Goal: Transaction & Acquisition: Purchase product/service

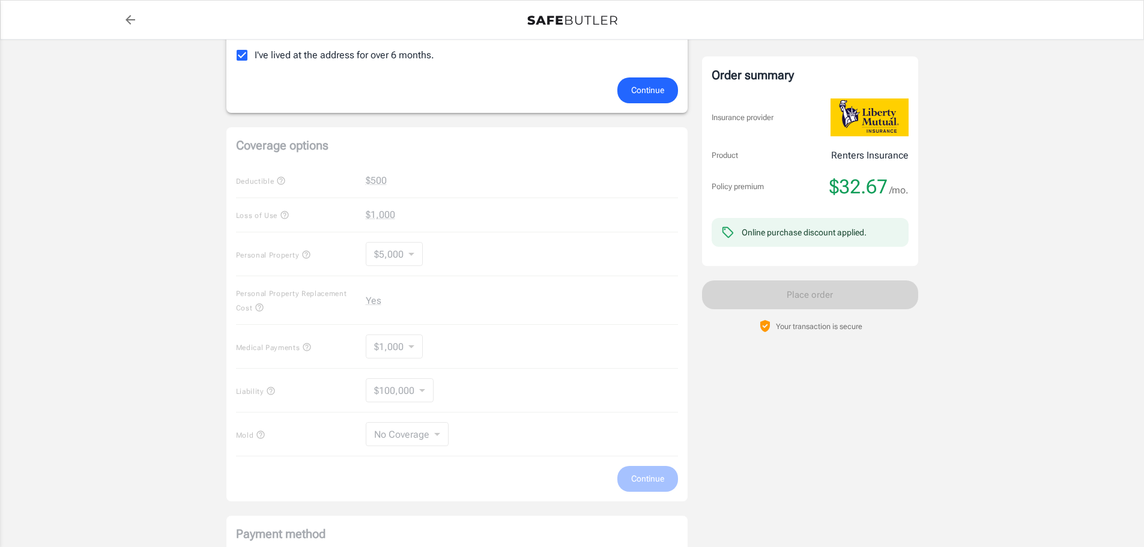
scroll to position [420, 0]
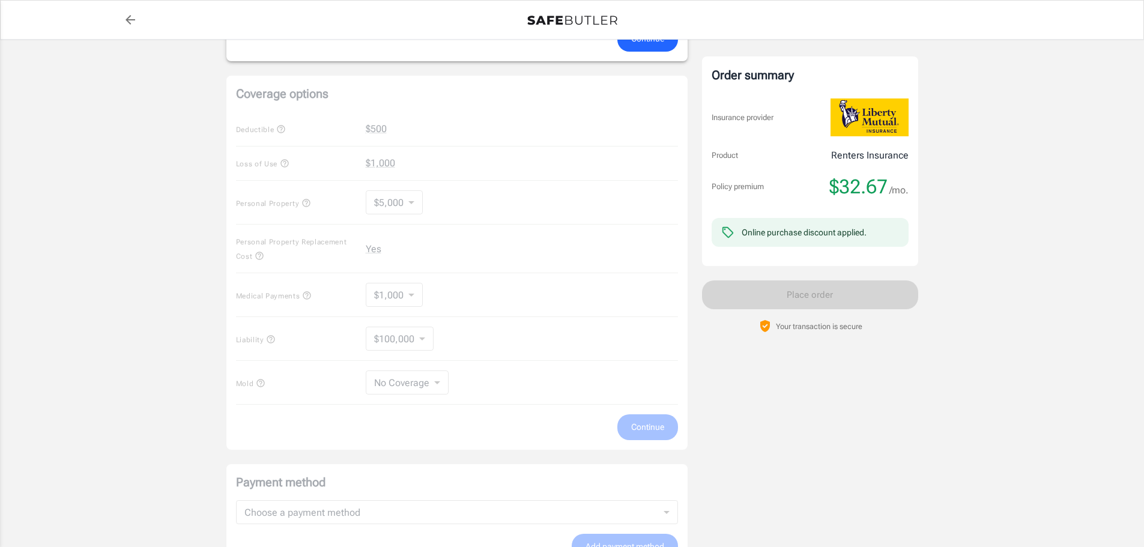
click at [378, 131] on div "Coverage options Deductible $500 Loss of Use $1,000 Personal Property $5,000 50…" at bounding box center [456, 263] width 461 height 374
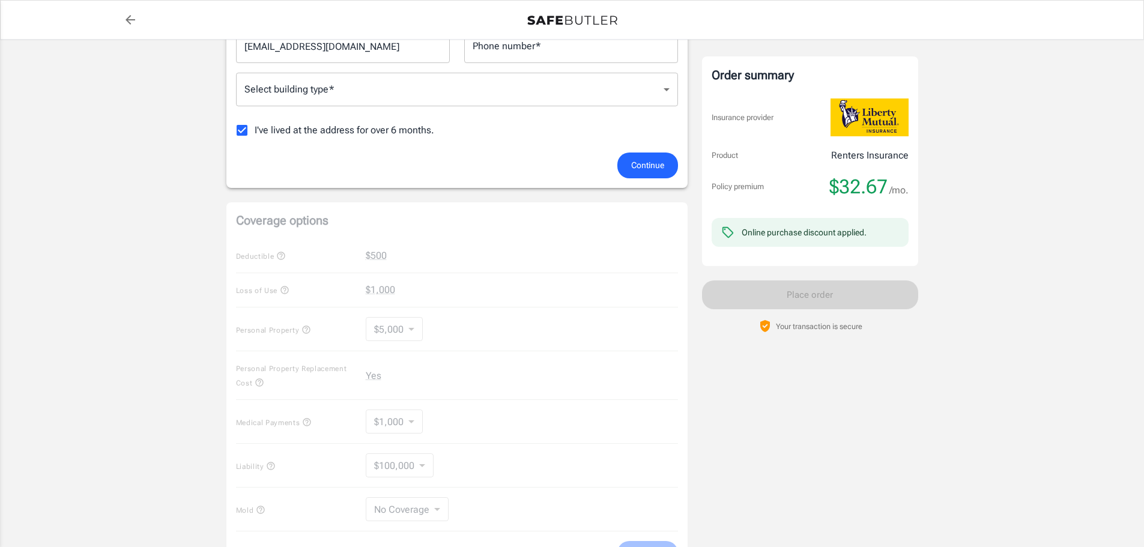
scroll to position [120, 0]
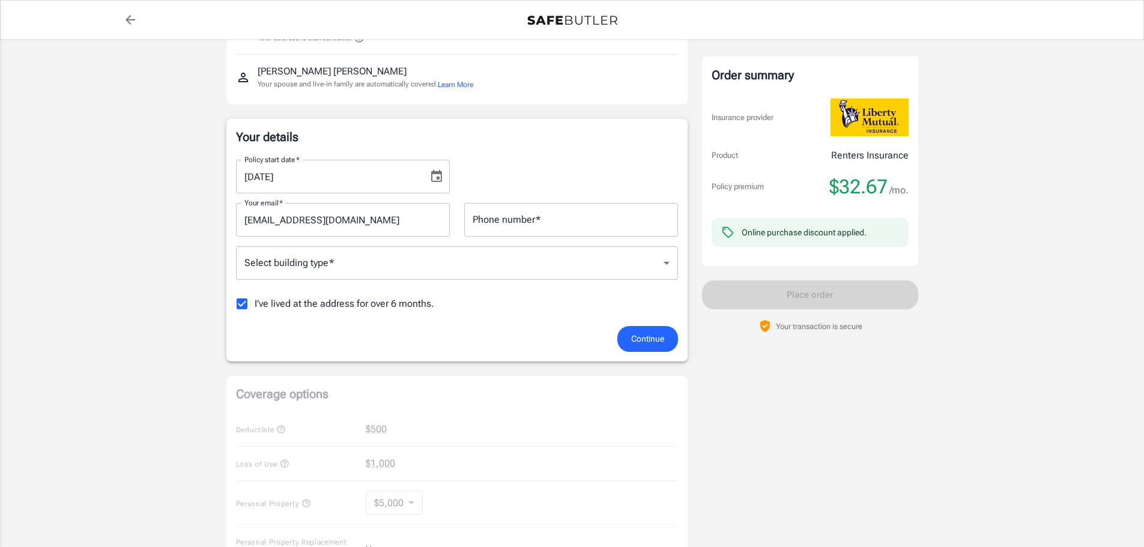
click at [637, 335] on span "Continue" at bounding box center [647, 339] width 33 height 15
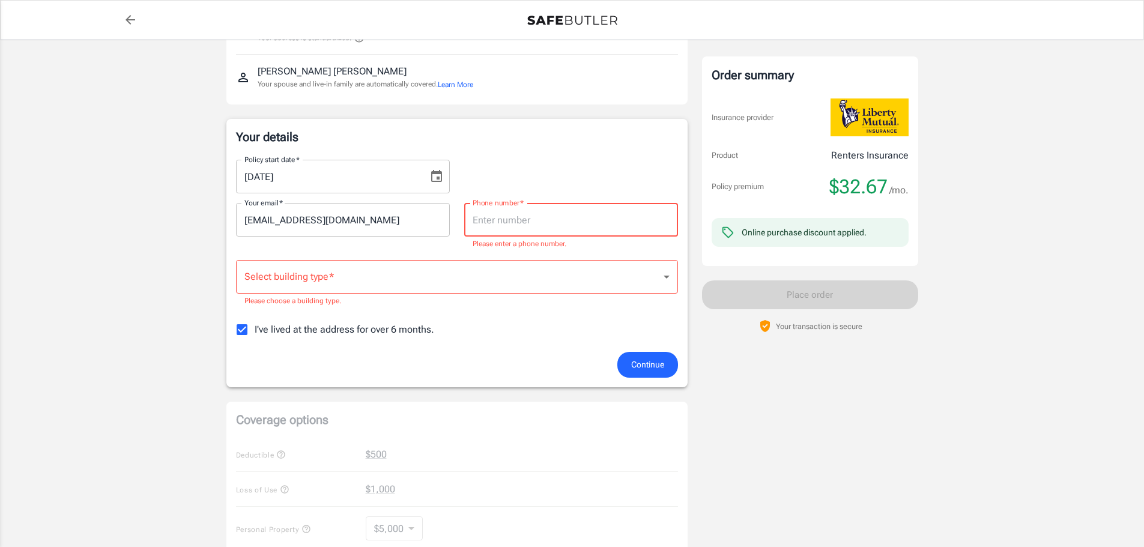
click at [488, 223] on input "Phone number   *" at bounding box center [571, 220] width 214 height 34
type input "2106872824"
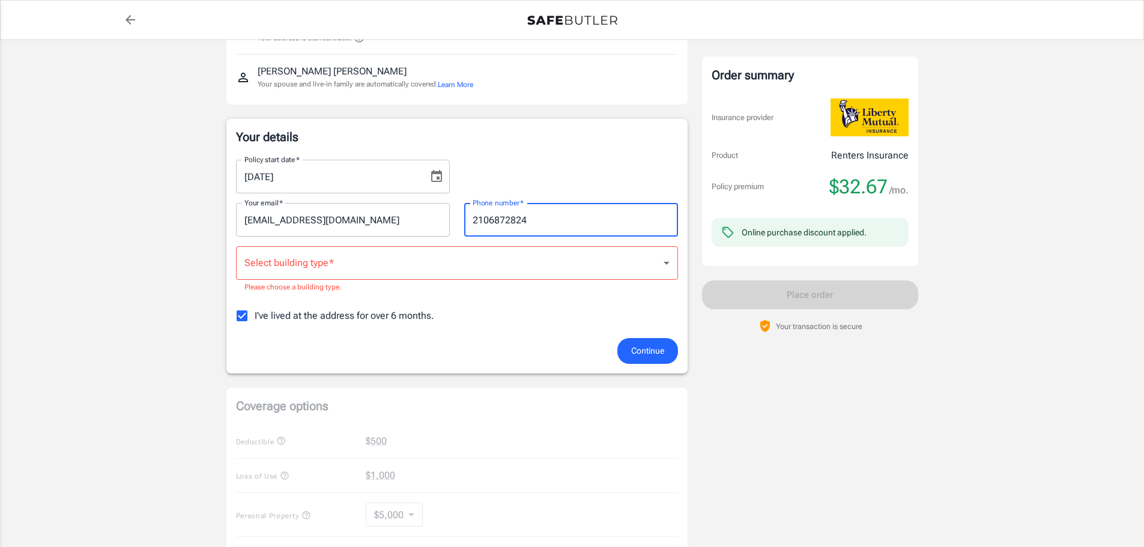
click at [453, 267] on body "Policy premium $ 32.67 /mo Liberty Mutual Renters Insurance [STREET_ADDRESS][DA…" at bounding box center [572, 476] width 1144 height 1192
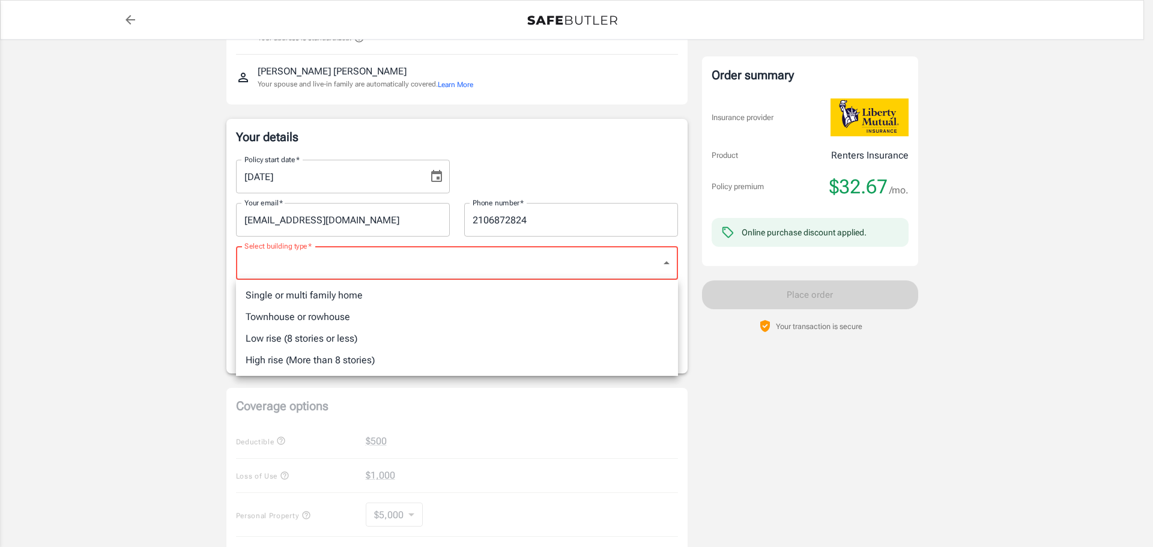
click at [289, 300] on li "Single or multi family home" at bounding box center [457, 296] width 442 height 22
type input "singlefamily"
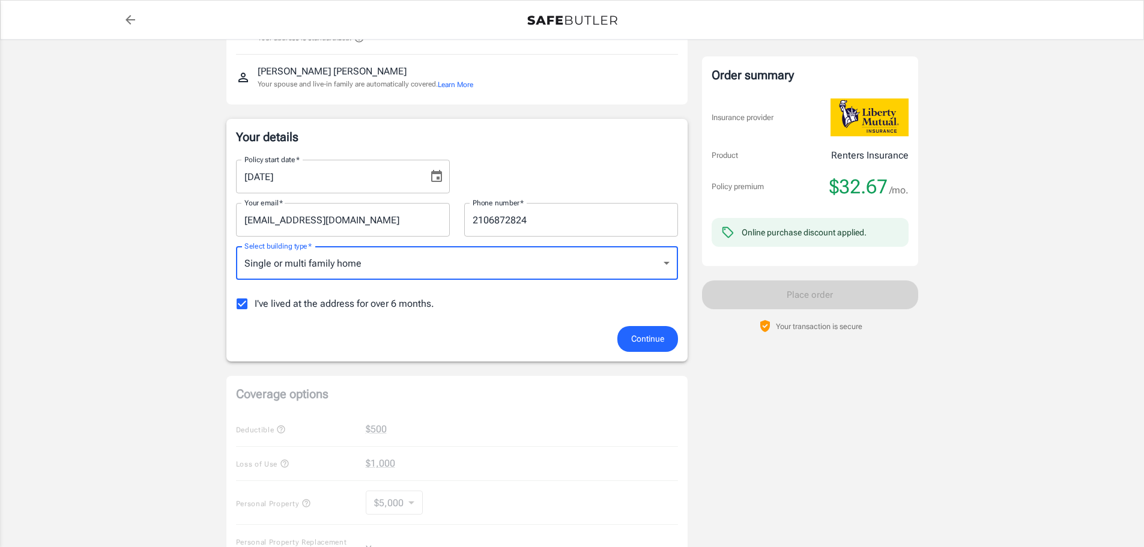
click at [654, 345] on span "Continue" at bounding box center [647, 339] width 33 height 15
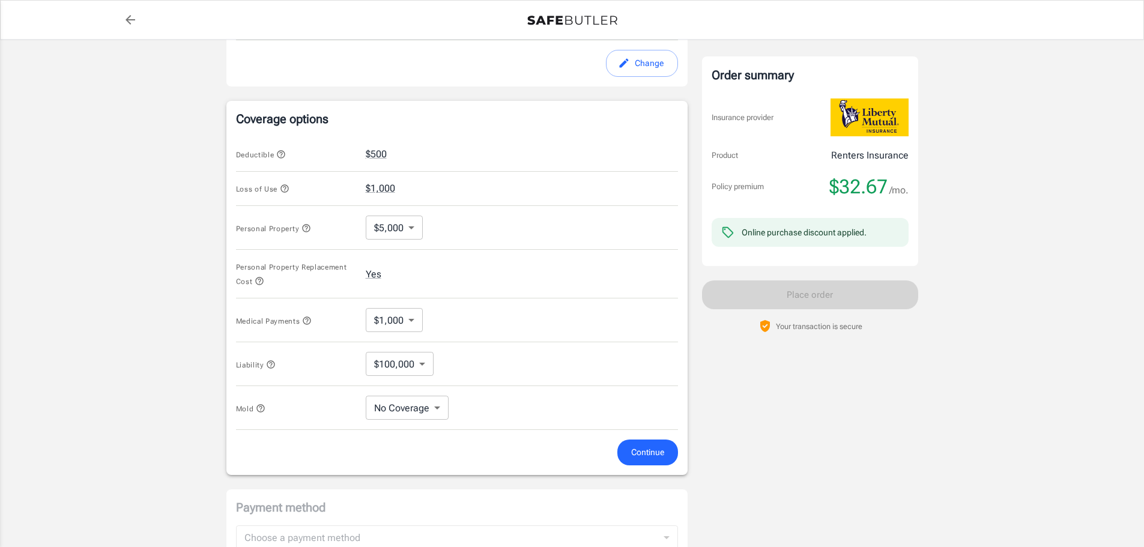
scroll to position [420, 0]
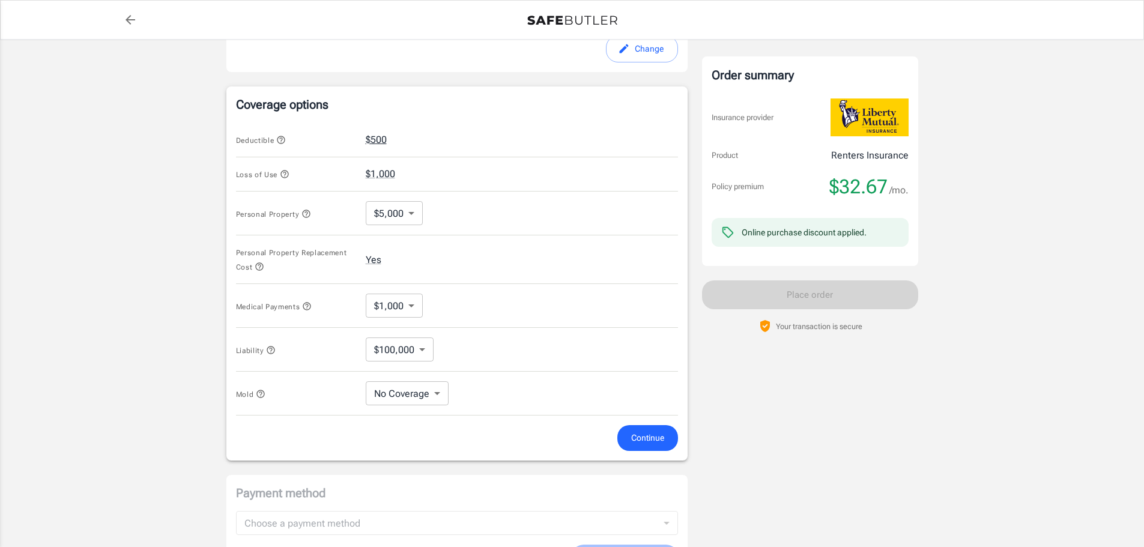
click at [371, 136] on button "$500" at bounding box center [376, 140] width 21 height 14
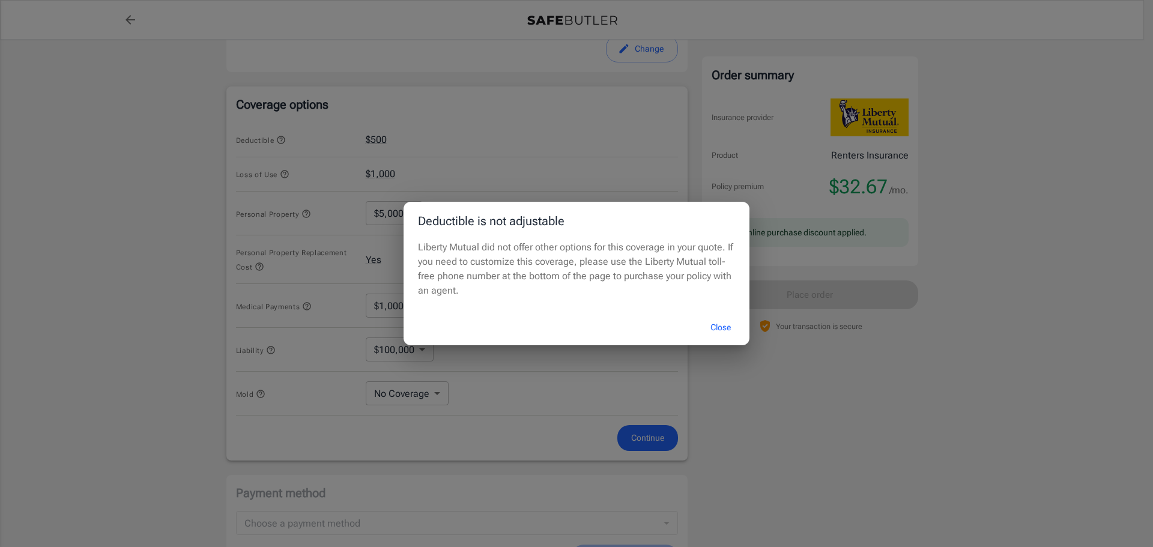
click at [717, 328] on button "Close" at bounding box center [721, 328] width 48 height 26
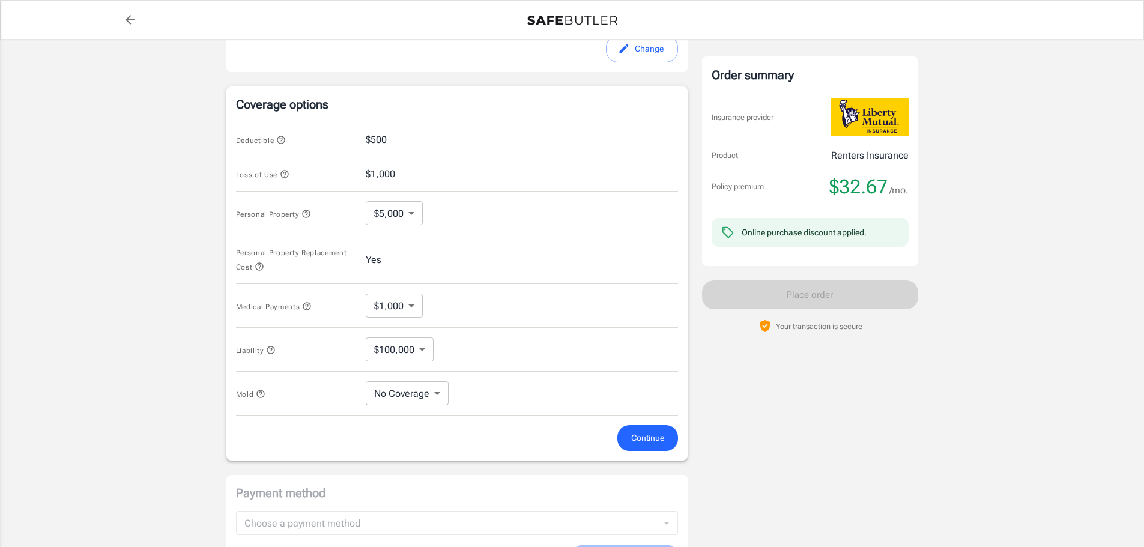
click at [377, 173] on button "$1,000" at bounding box center [380, 174] width 29 height 14
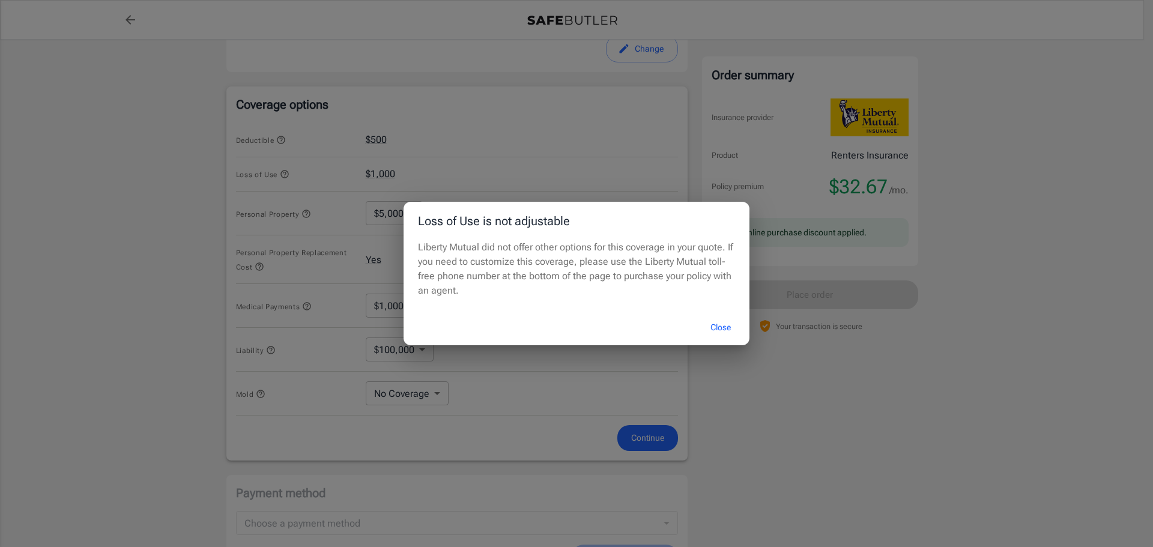
click at [717, 330] on button "Close" at bounding box center [721, 328] width 48 height 26
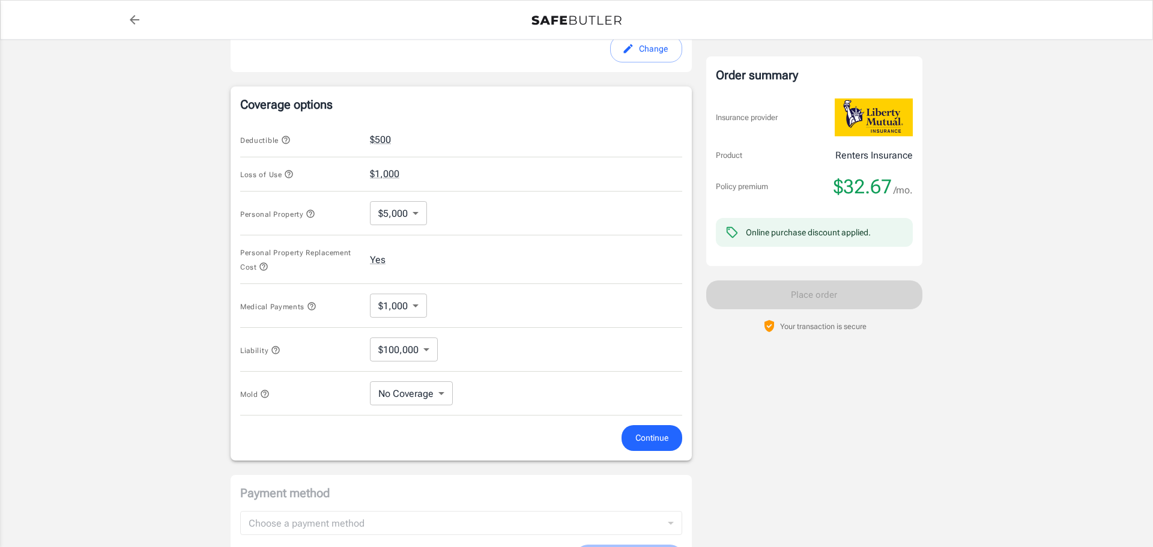
click at [393, 211] on body "Policy premium $ 32.67 /mo Liberty Mutual Renters Insurance [STREET_ADDRESS][DA…" at bounding box center [576, 175] width 1153 height 1190
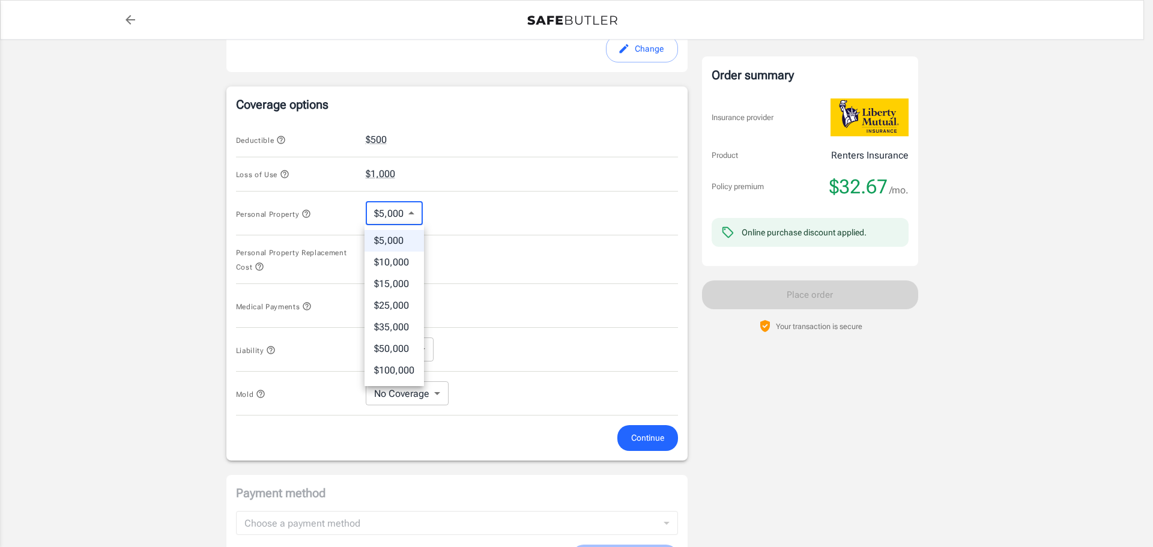
click at [384, 261] on li "$10,000" at bounding box center [394, 263] width 59 height 22
type input "10000"
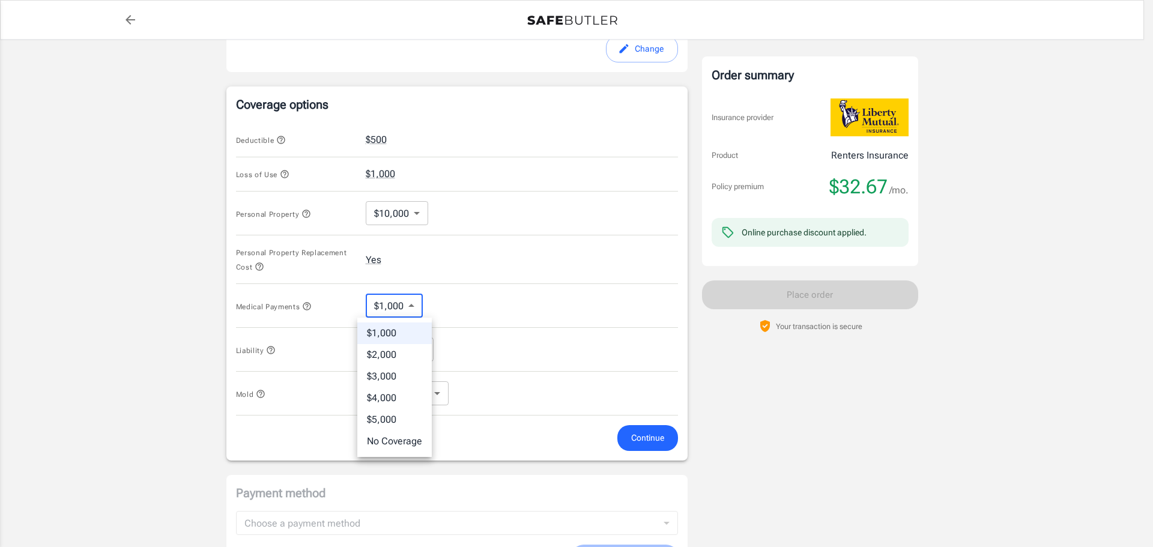
click at [409, 315] on body "Policy premium $ 32.67 /mo Liberty Mutual Renters Insurance [STREET_ADDRESS][DA…" at bounding box center [576, 175] width 1153 height 1190
click at [372, 417] on li "$5,000" at bounding box center [394, 420] width 74 height 22
type input "5000"
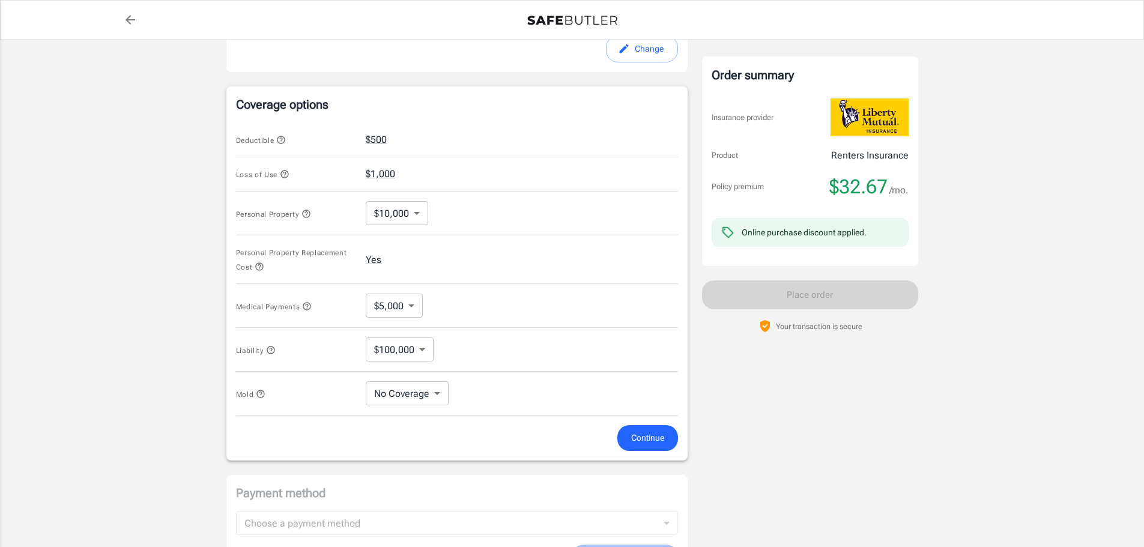
click at [477, 317] on div "Medical Payments $5,000 5000 ​" at bounding box center [457, 306] width 442 height 44
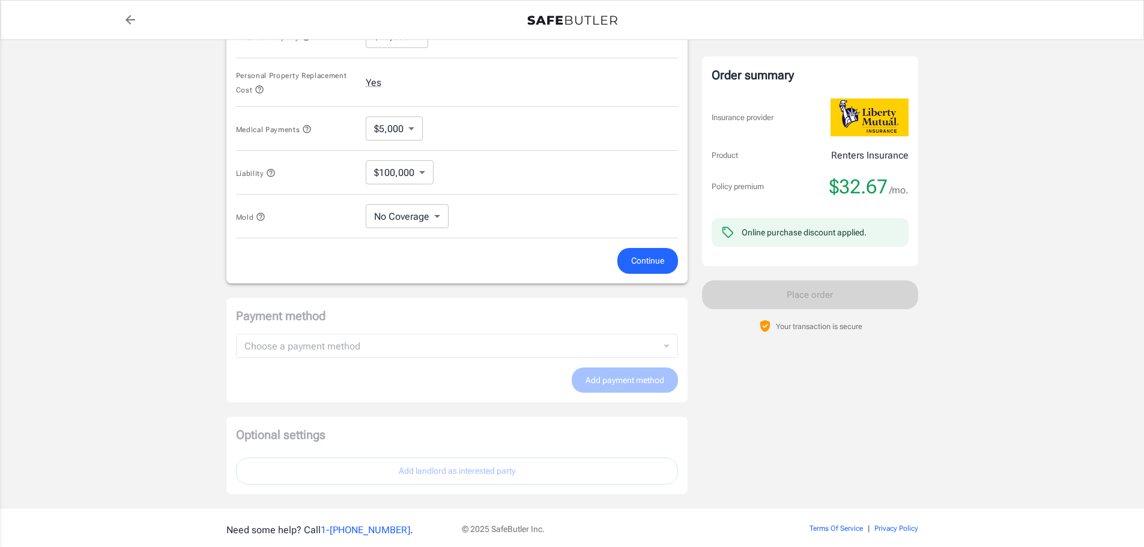
scroll to position [601, 0]
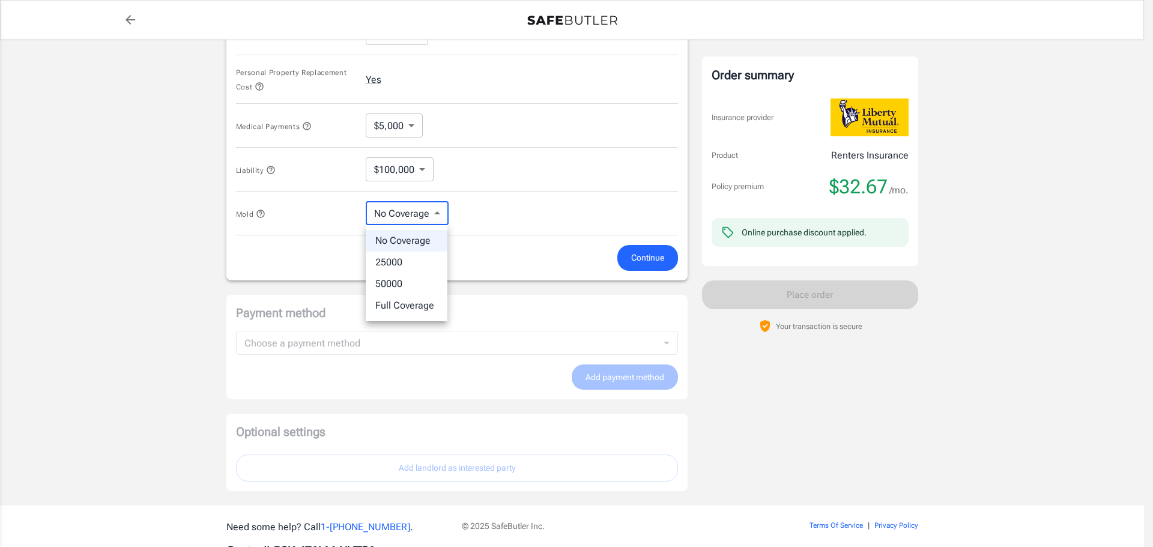
click at [398, 263] on li "25000" at bounding box center [407, 263] width 82 height 22
type input "25000"
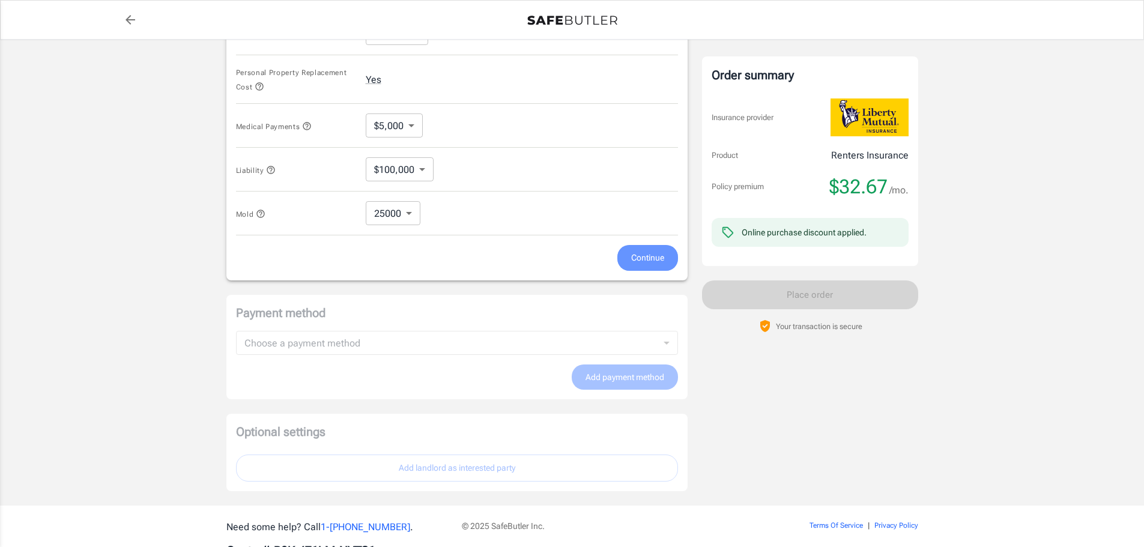
click at [646, 262] on span "Continue" at bounding box center [647, 257] width 33 height 15
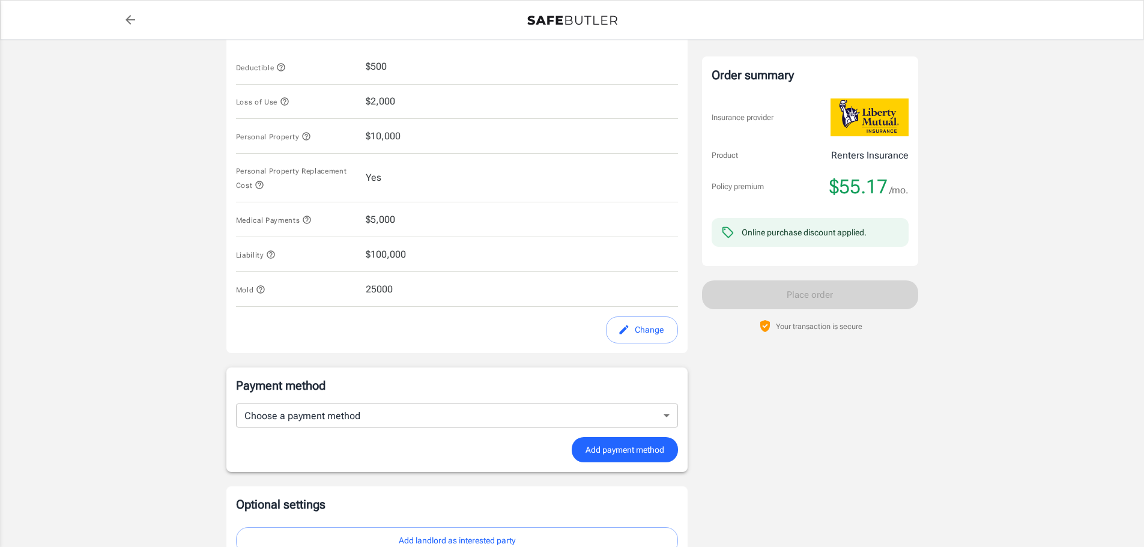
scroll to position [608, 0]
